Goal: Task Accomplishment & Management: Manage account settings

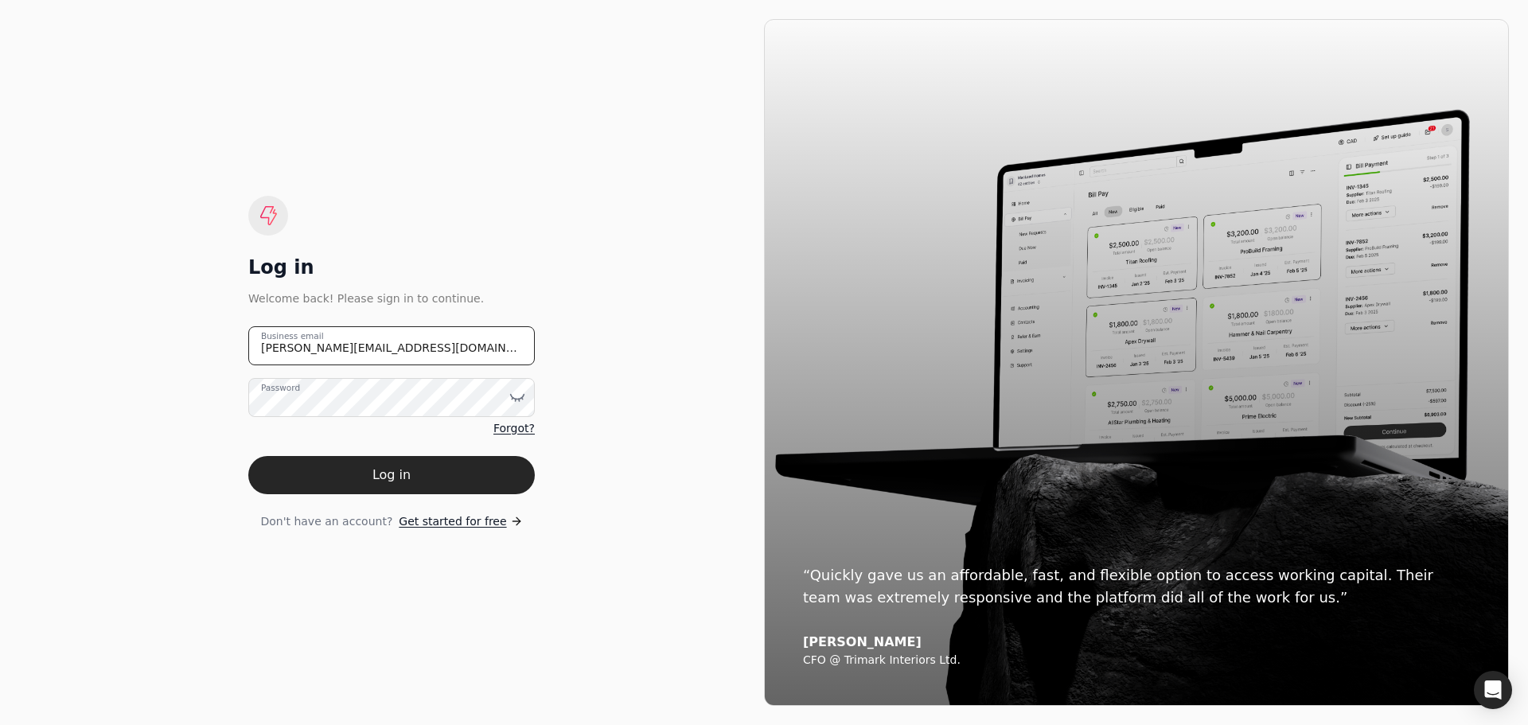
drag, startPoint x: 399, startPoint y: 342, endPoint x: 72, endPoint y: 354, distance: 327.2
click at [72, 354] on div "Log in Welcome back! Please sign in to continue. [PERSON_NAME][EMAIL_ADDRESS][D…" at bounding box center [391, 362] width 745 height 687
type email "[EMAIL_ADDRESS][DOMAIN_NAME]"
click at [516, 395] on icon at bounding box center [517, 397] width 16 height 16
click at [278, 472] on button "Log in" at bounding box center [391, 475] width 286 height 38
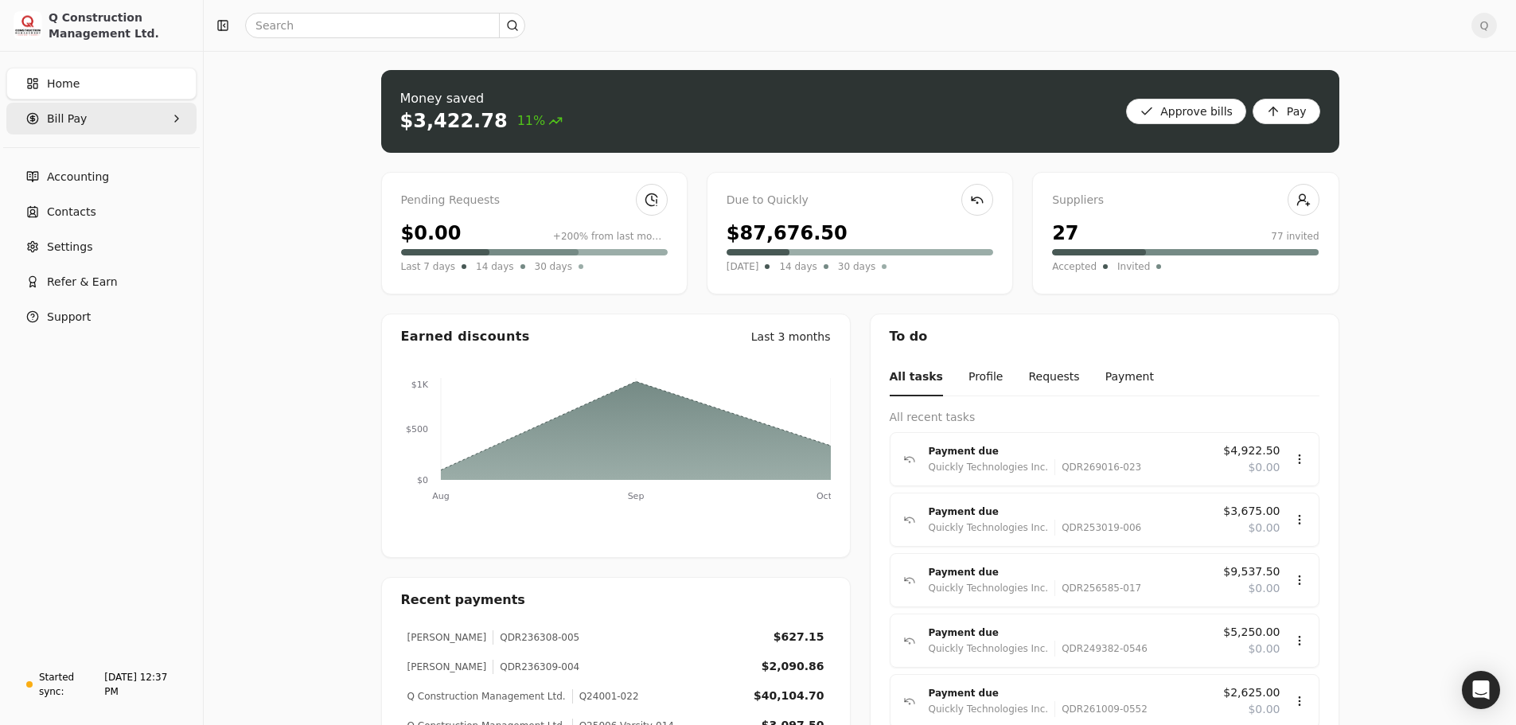
click at [177, 120] on icon "button" at bounding box center [176, 118] width 3 height 6
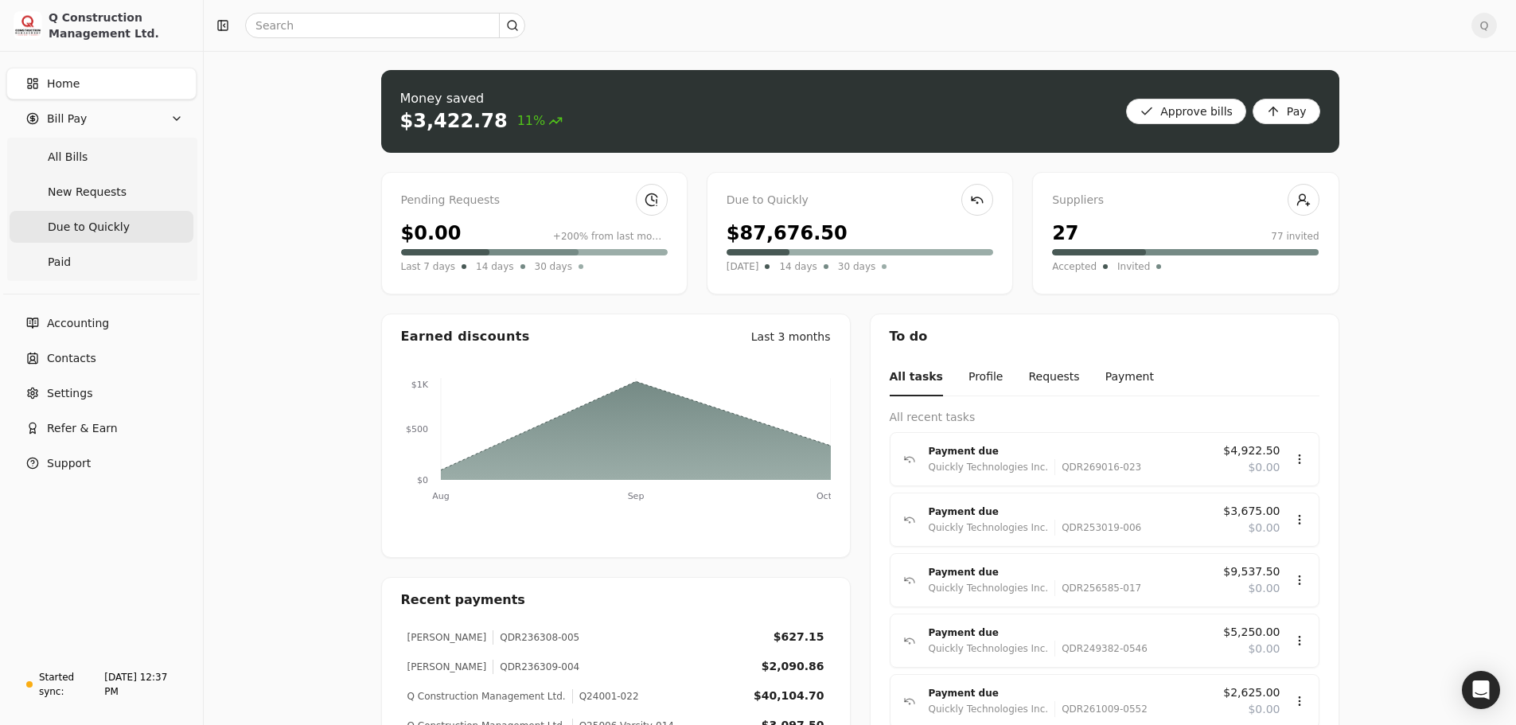
click at [103, 227] on span "Due to Quickly" at bounding box center [89, 227] width 82 height 17
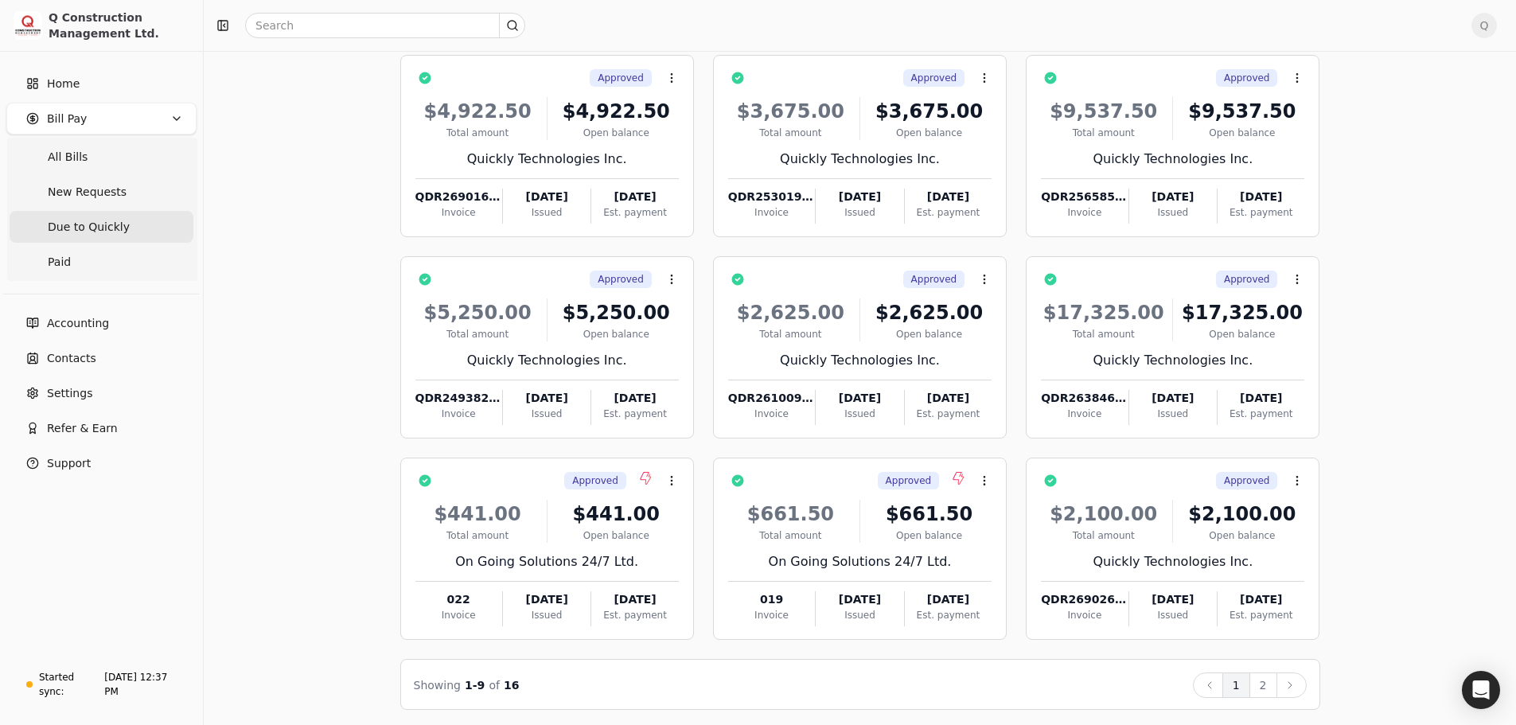
scroll to position [108, 0]
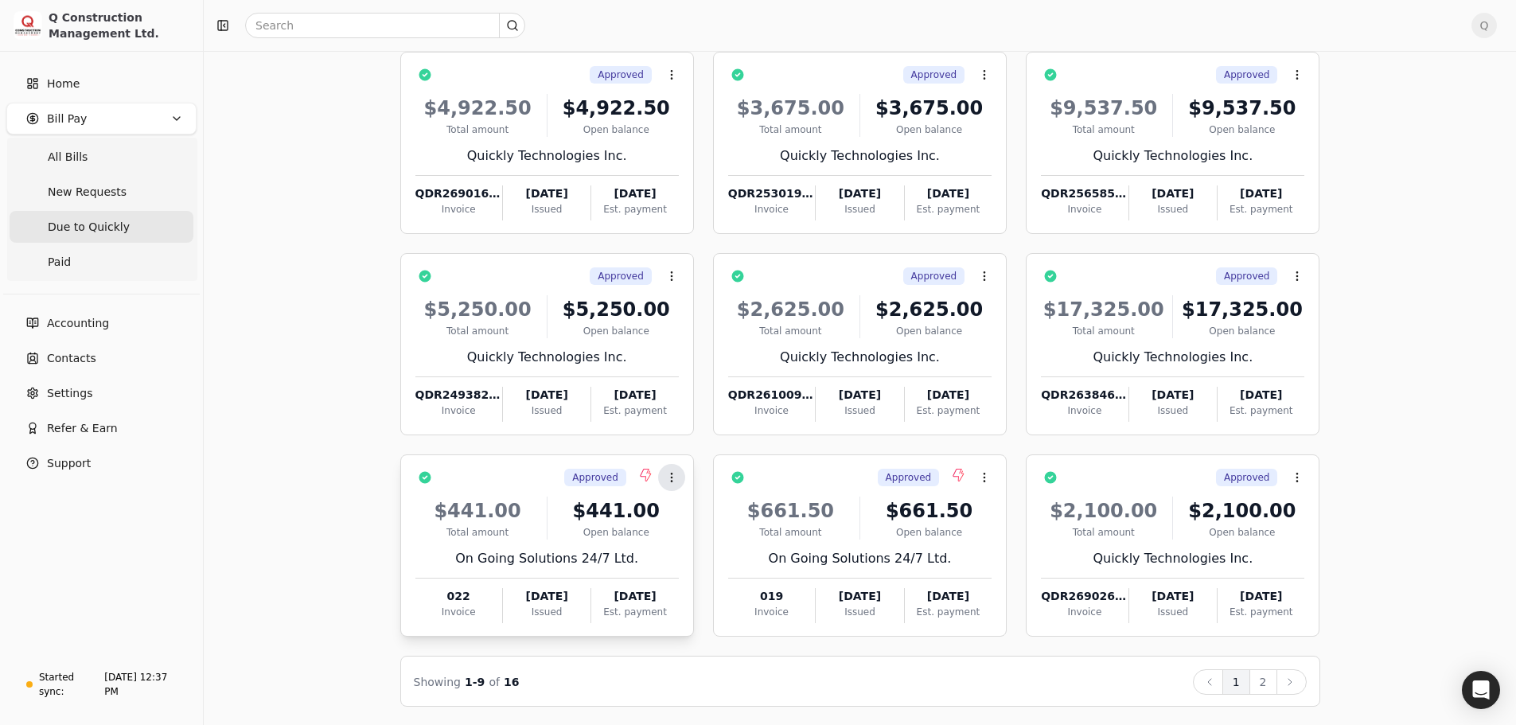
click at [676, 479] on icon at bounding box center [671, 477] width 13 height 13
click at [987, 475] on icon at bounding box center [984, 477] width 13 height 13
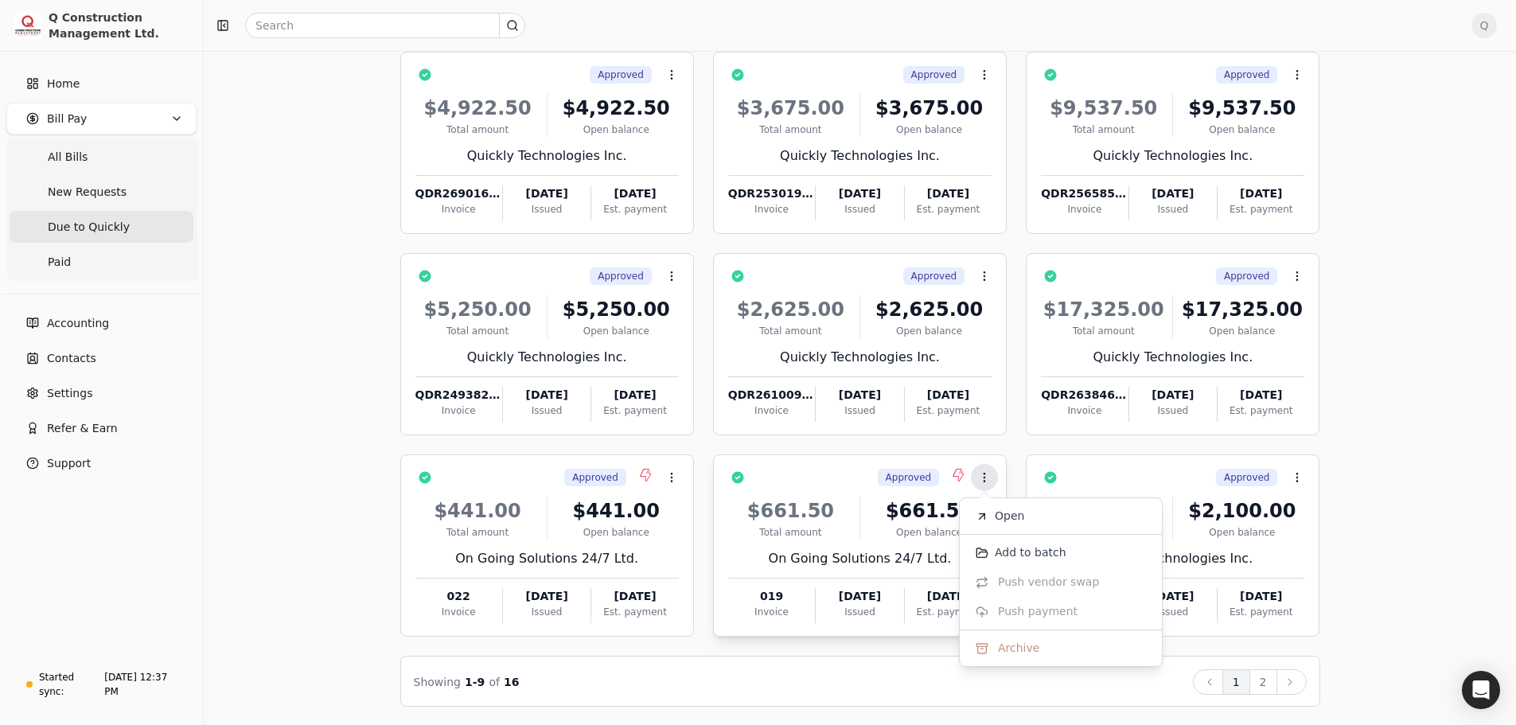
click at [987, 475] on icon at bounding box center [984, 477] width 13 height 13
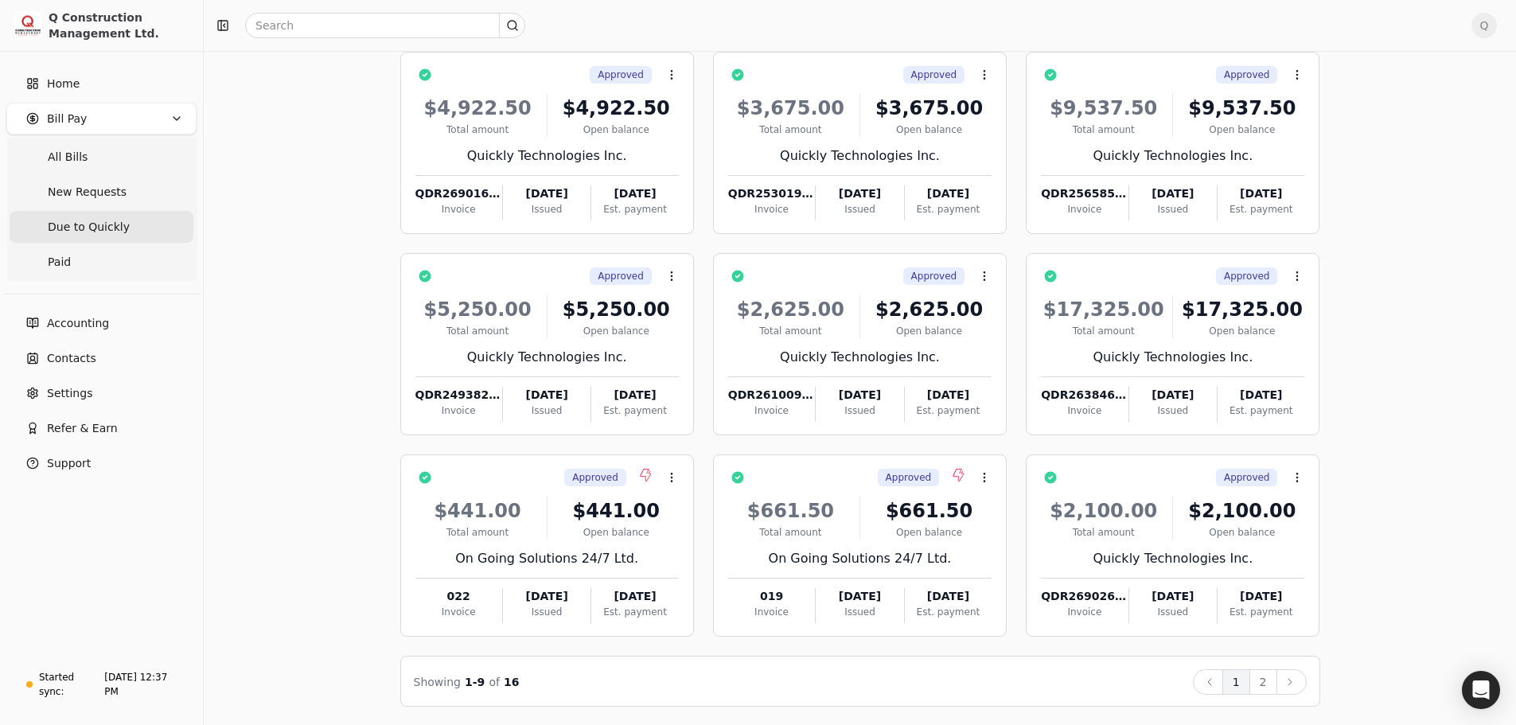
click at [1497, 21] on span "Q" at bounding box center [1483, 25] width 25 height 25
click at [1378, 126] on span "Sign Out" at bounding box center [1386, 134] width 48 height 17
